Goal: Information Seeking & Learning: Check status

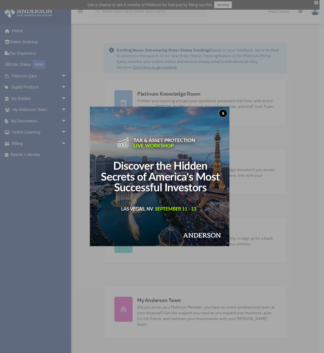
drag, startPoint x: 227, startPoint y: 114, endPoint x: 176, endPoint y: 118, distance: 51.5
click at [211, 114] on button "x" at bounding box center [223, 113] width 9 height 9
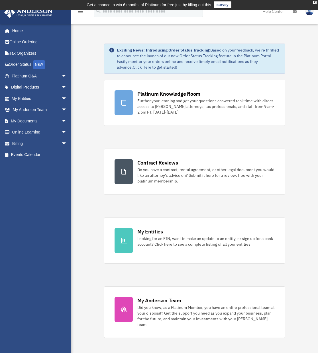
click at [33, 145] on link "Billing arrow_drop_down" at bounding box center [39, 143] width 71 height 11
click at [61, 143] on span "arrow_drop_down" at bounding box center [66, 144] width 11 height 12
click at [43, 167] on link "Past Invoices" at bounding box center [41, 166] width 67 height 11
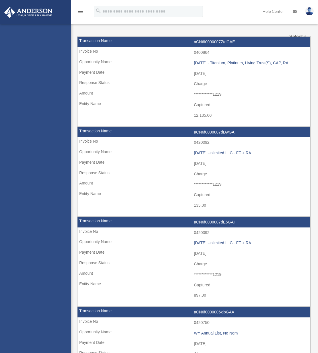
select select
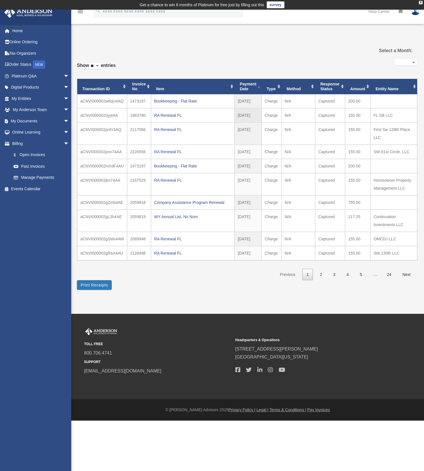
click at [317, 122] on td "FL SB LLC" at bounding box center [393, 115] width 47 height 14
copy tbody "FL SB LLC"
drag, startPoint x: 384, startPoint y: 156, endPoint x: 373, endPoint y: 147, distance: 14.1
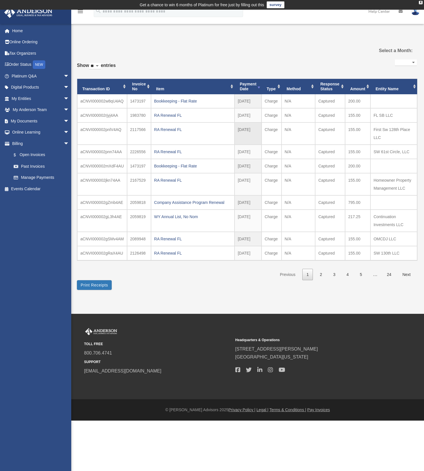
click at [317, 145] on td "First Sw 128th Place LLC" at bounding box center [393, 133] width 47 height 22
copy td "First Sw 128th Place LLC"
click at [317, 159] on td "SW 61st Circle, LLC" at bounding box center [393, 152] width 47 height 14
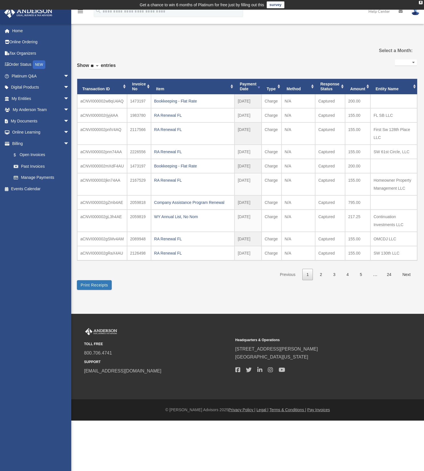
copy tbody "SW 61st Circle, LLC"
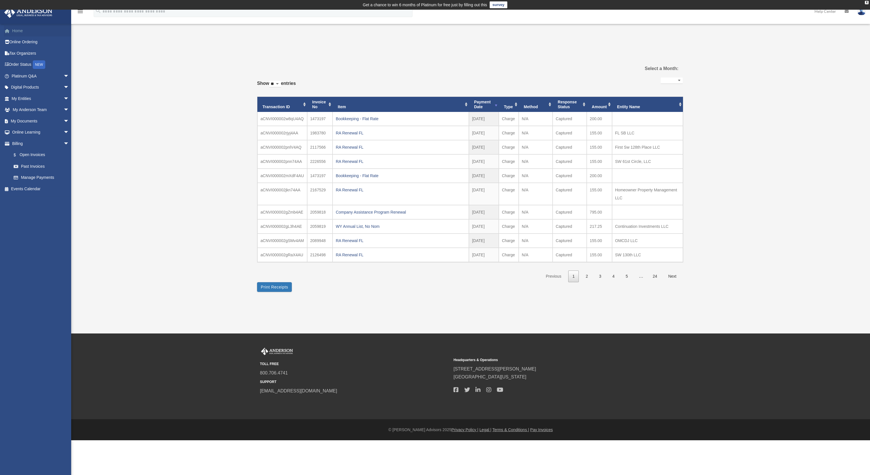
click at [44, 26] on link "Home" at bounding box center [41, 30] width 74 height 11
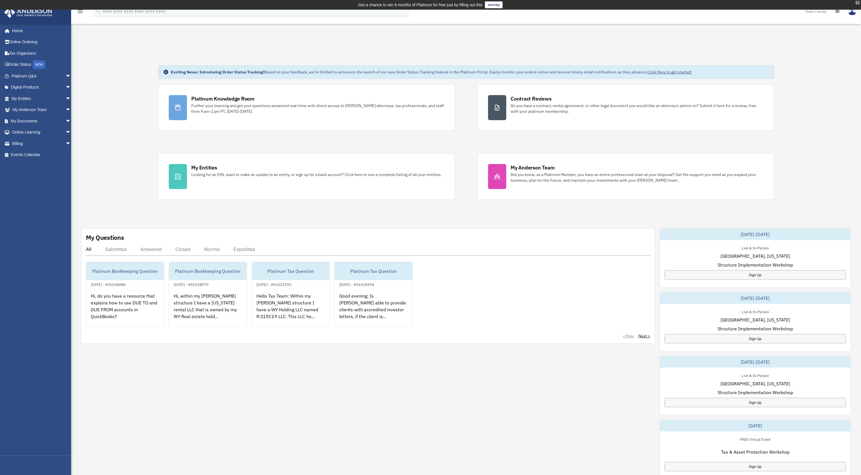
click at [857, 1] on div "X" at bounding box center [858, 2] width 4 height 3
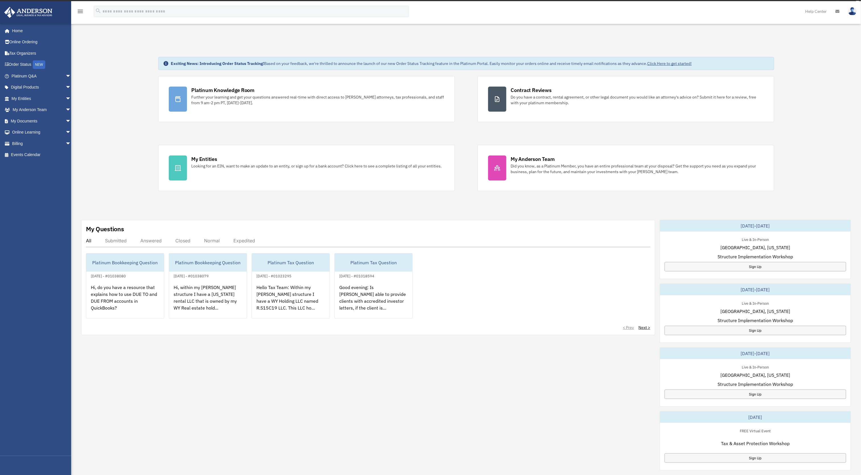
click at [857, 11] on img at bounding box center [852, 11] width 9 height 8
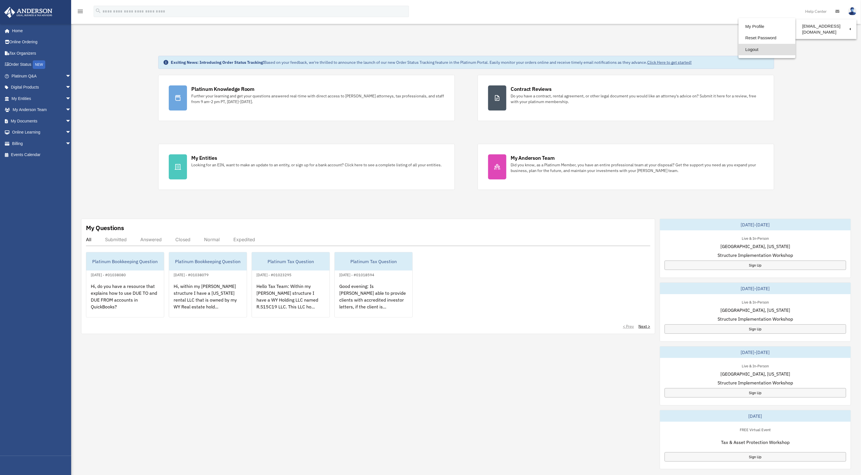
click at [765, 46] on link "Logout" at bounding box center [767, 50] width 57 height 12
